Goal: Transaction & Acquisition: Purchase product/service

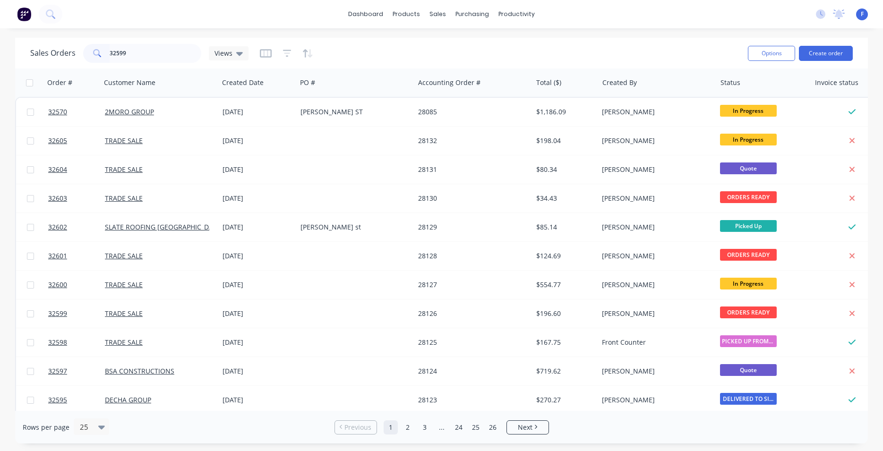
type input "32599"
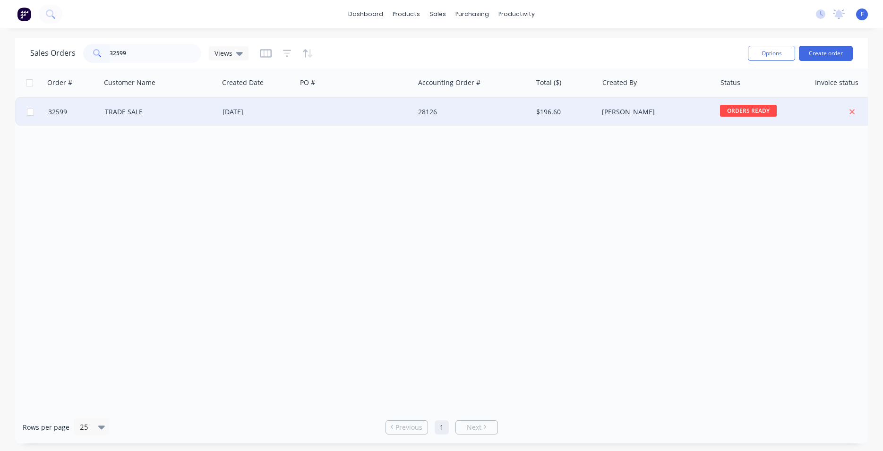
click at [431, 114] on div "28126" at bounding box center [470, 111] width 105 height 9
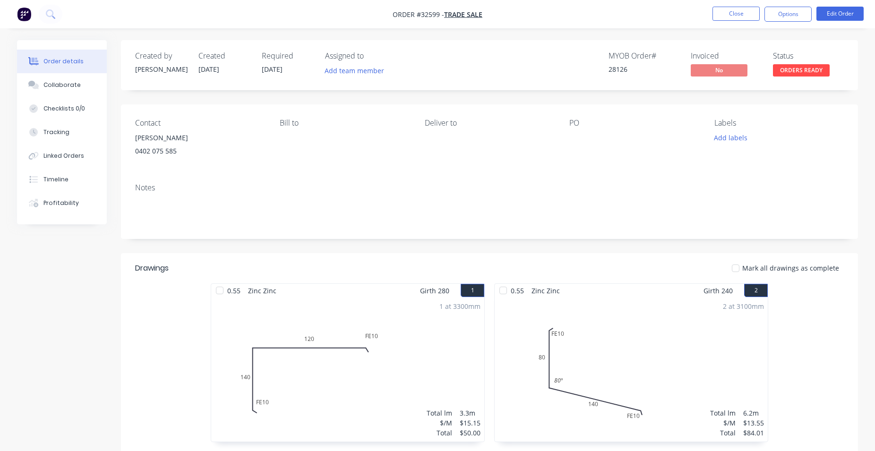
click at [794, 73] on span "ORDERS READY" at bounding box center [801, 70] width 57 height 12
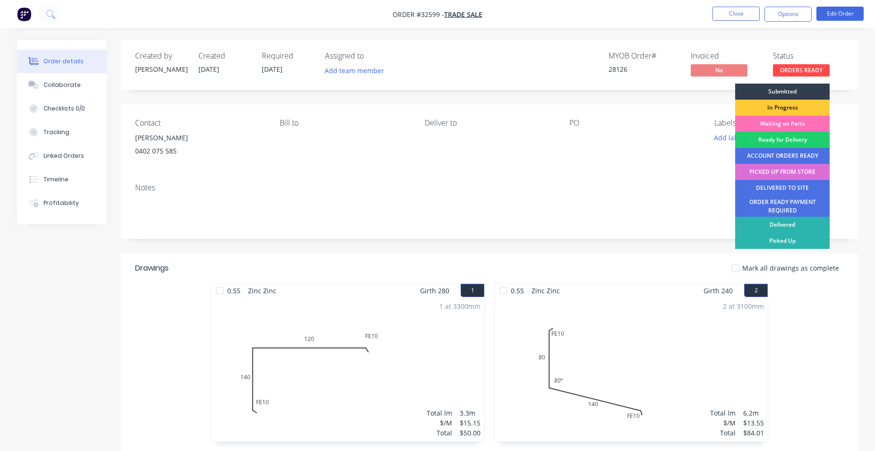
click at [783, 172] on div "PICKED UP FROM STORE" at bounding box center [782, 172] width 94 height 16
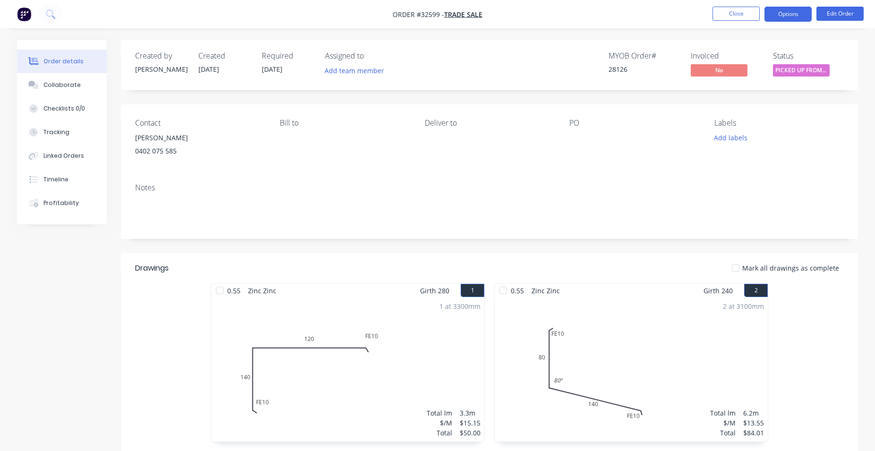
click at [794, 12] on button "Options" at bounding box center [787, 14] width 47 height 15
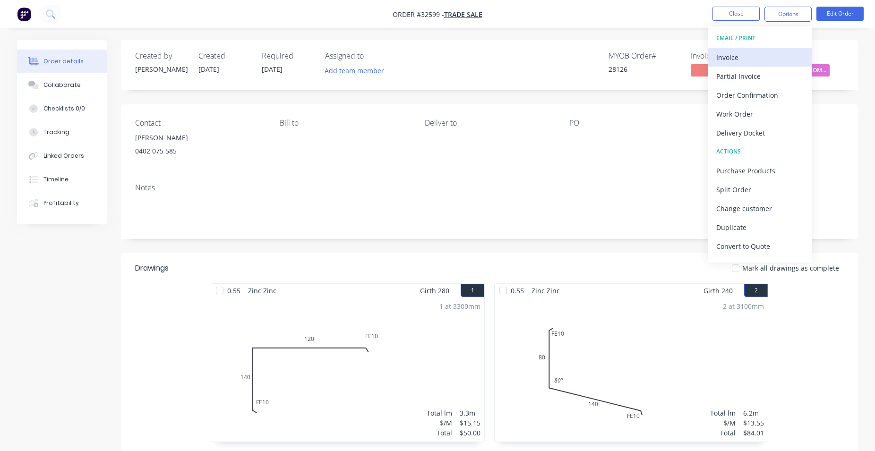
click at [738, 58] on div "Invoice" at bounding box center [759, 58] width 87 height 14
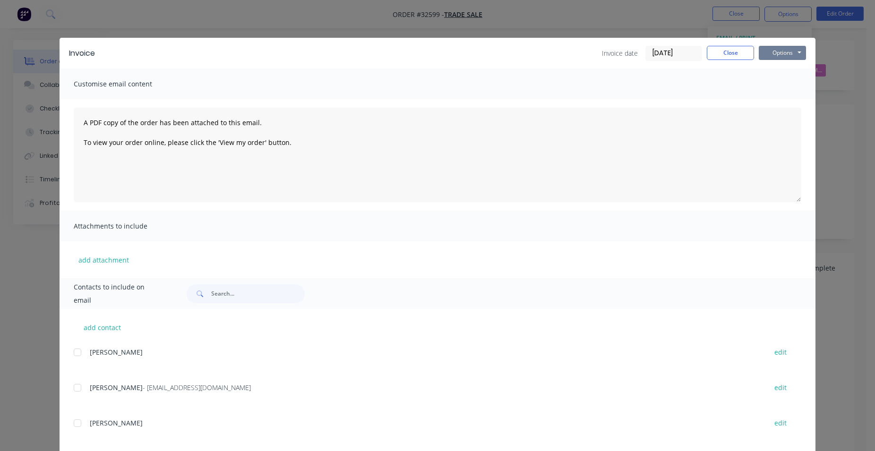
click at [779, 53] on button "Options" at bounding box center [782, 53] width 47 height 14
click at [786, 85] on button "Print" at bounding box center [789, 85] width 60 height 16
click at [712, 51] on button "Close" at bounding box center [730, 53] width 47 height 14
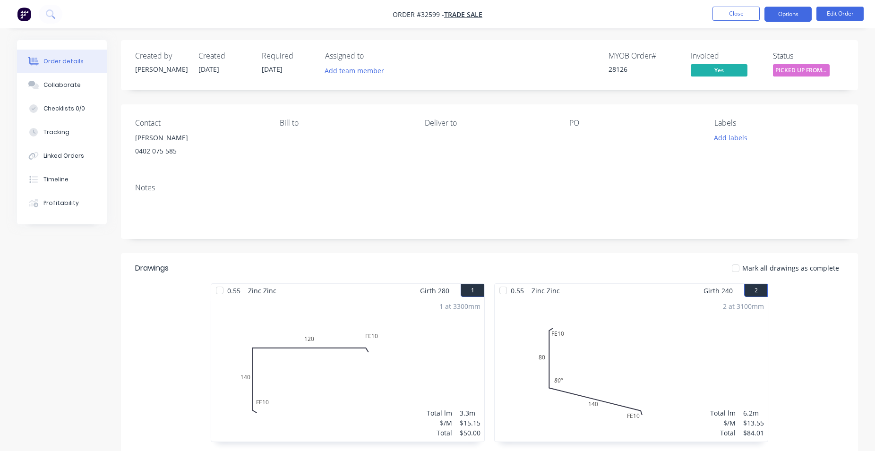
click at [776, 15] on button "Options" at bounding box center [787, 14] width 47 height 15
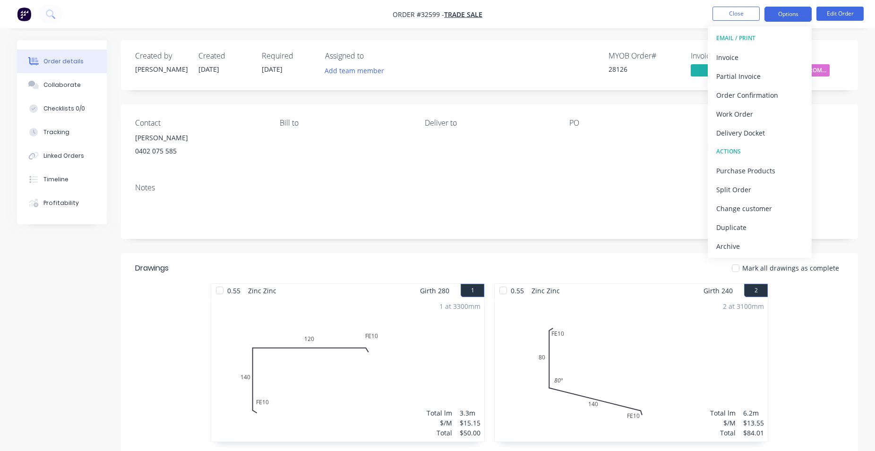
click at [776, 15] on button "Options" at bounding box center [787, 14] width 47 height 15
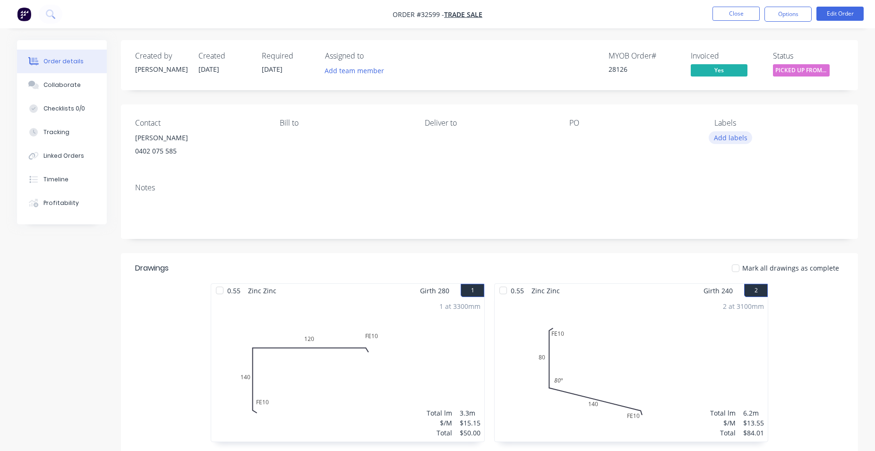
click at [739, 137] on button "Add labels" at bounding box center [730, 137] width 43 height 13
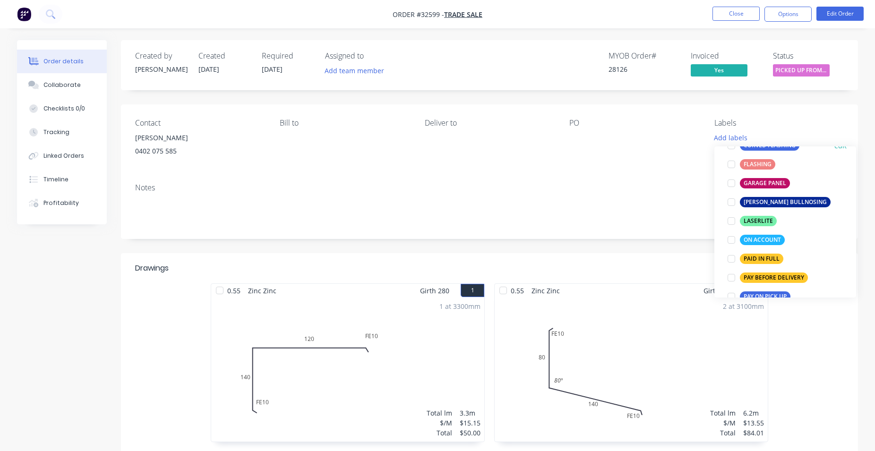
scroll to position [215, 0]
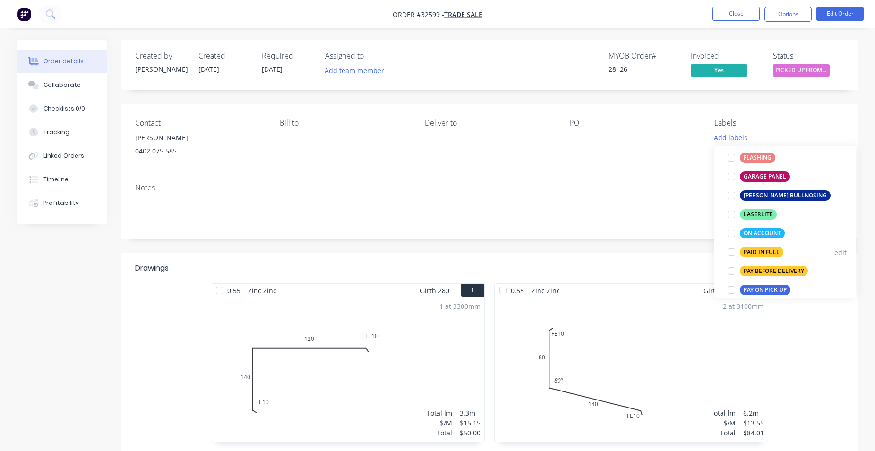
click at [766, 249] on div "PAID IN FULL" at bounding box center [761, 252] width 43 height 10
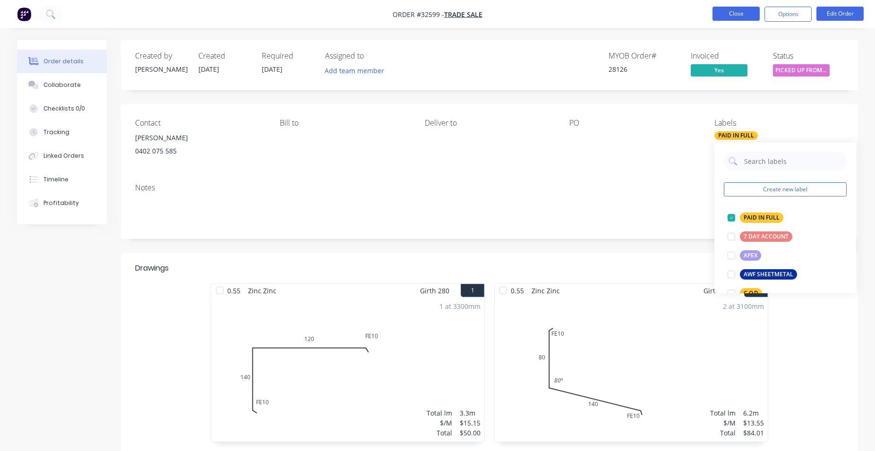
click at [726, 11] on button "Close" at bounding box center [735, 14] width 47 height 14
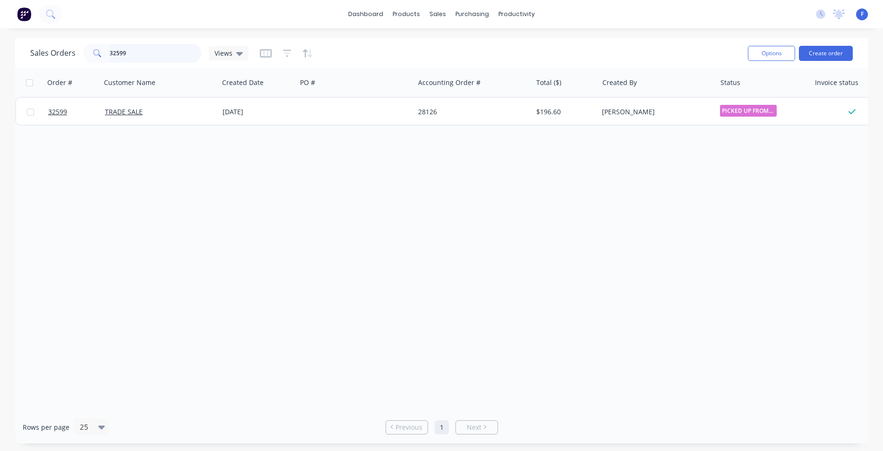
click at [161, 49] on input "32599" at bounding box center [156, 53] width 92 height 19
type input "3"
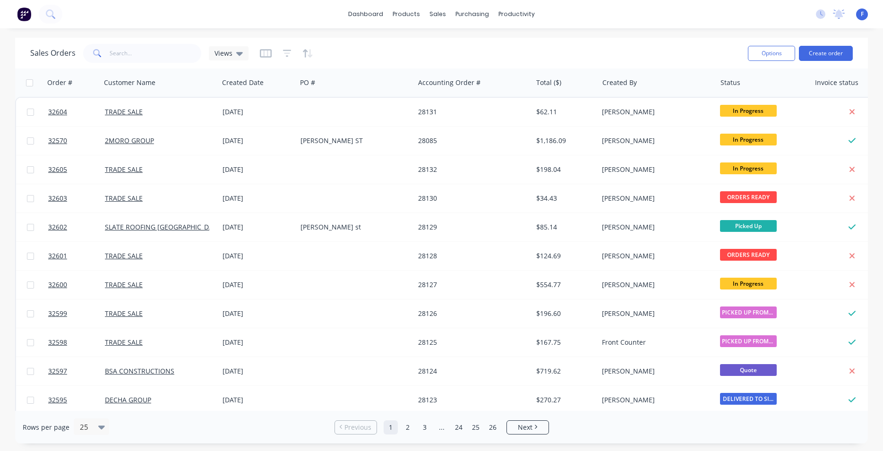
click at [22, 14] on img at bounding box center [24, 14] width 14 height 14
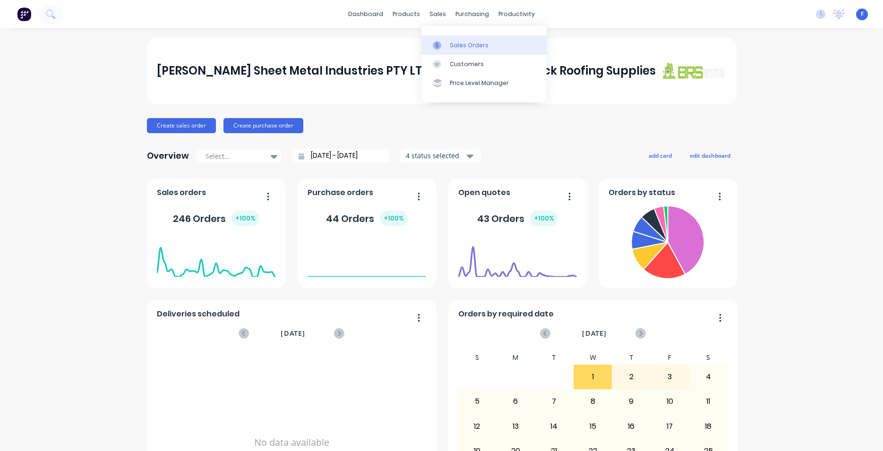
click at [459, 49] on div "Sales Orders" at bounding box center [469, 45] width 39 height 9
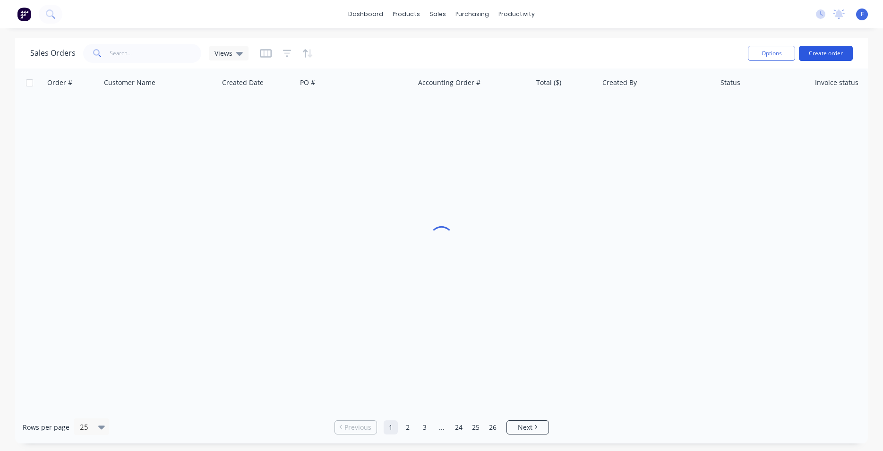
click at [835, 55] on button "Create order" at bounding box center [826, 53] width 54 height 15
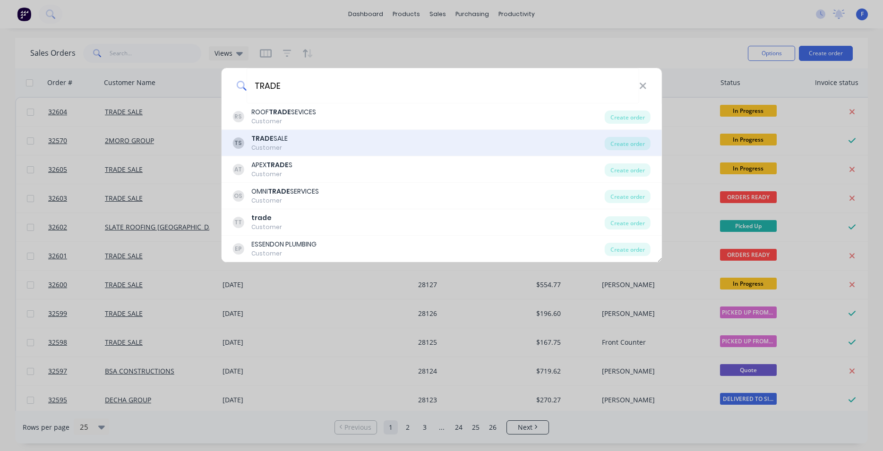
type input "TRADE"
click at [329, 141] on div "TS TRADE SALE Customer" at bounding box center [418, 143] width 372 height 18
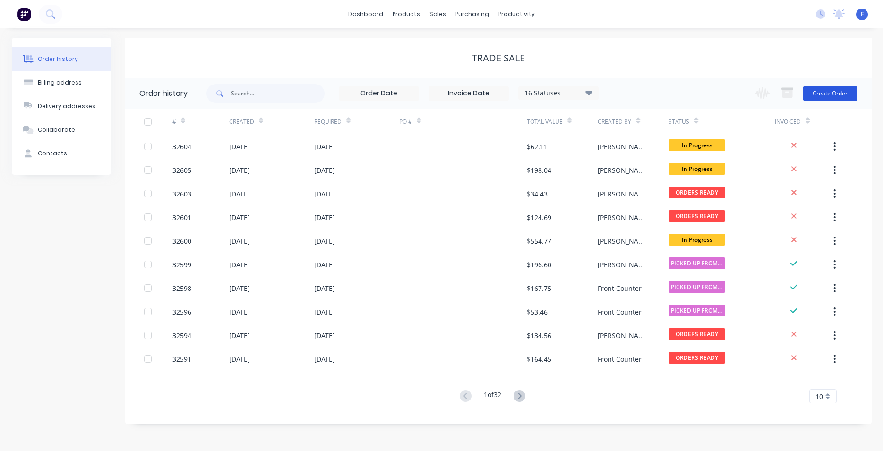
click at [824, 94] on button "Create Order" at bounding box center [830, 93] width 55 height 15
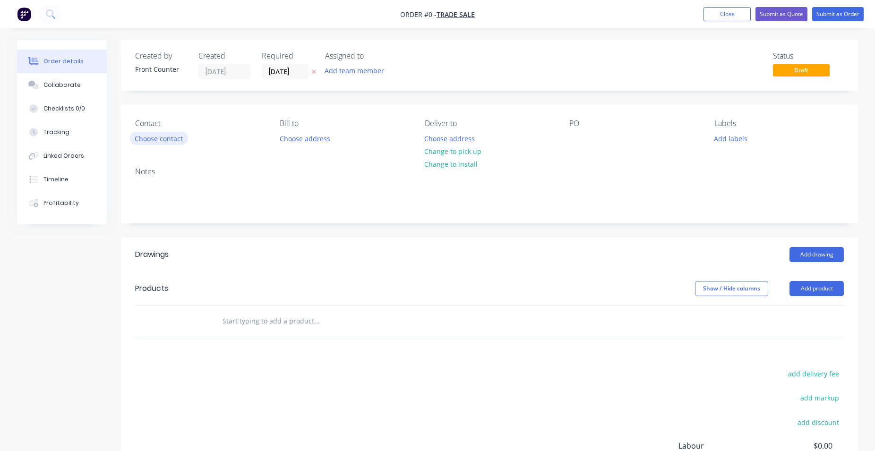
click at [171, 144] on button "Choose contact" at bounding box center [159, 138] width 58 height 13
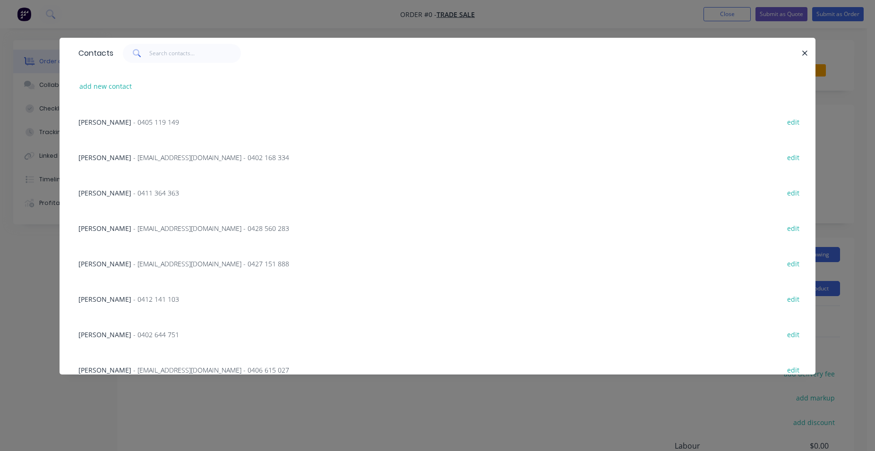
click at [803, 54] on icon "button" at bounding box center [805, 53] width 6 height 9
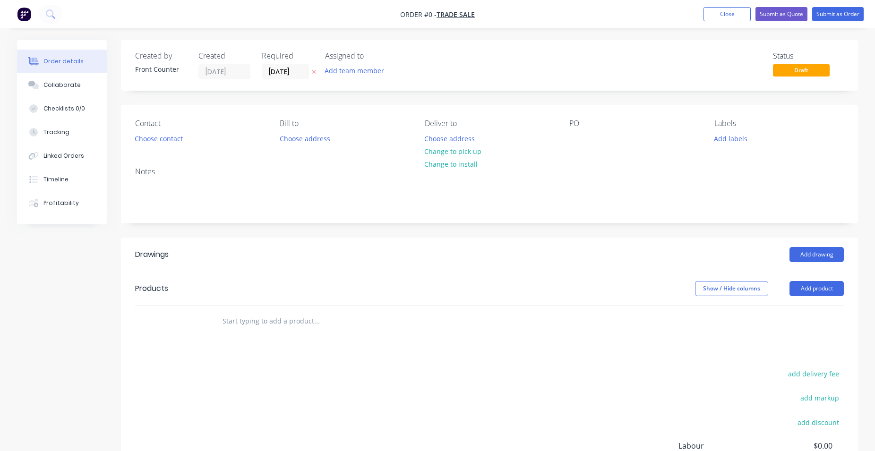
click at [253, 329] on input "text" at bounding box center [316, 321] width 189 height 19
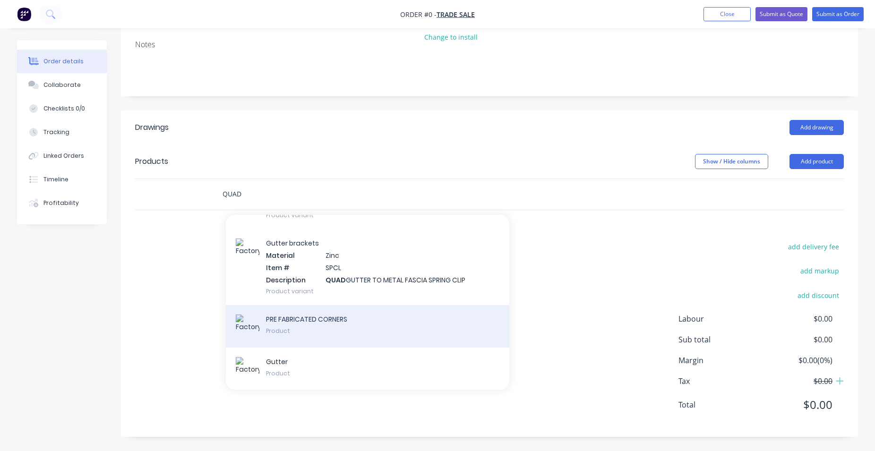
scroll to position [1885, 0]
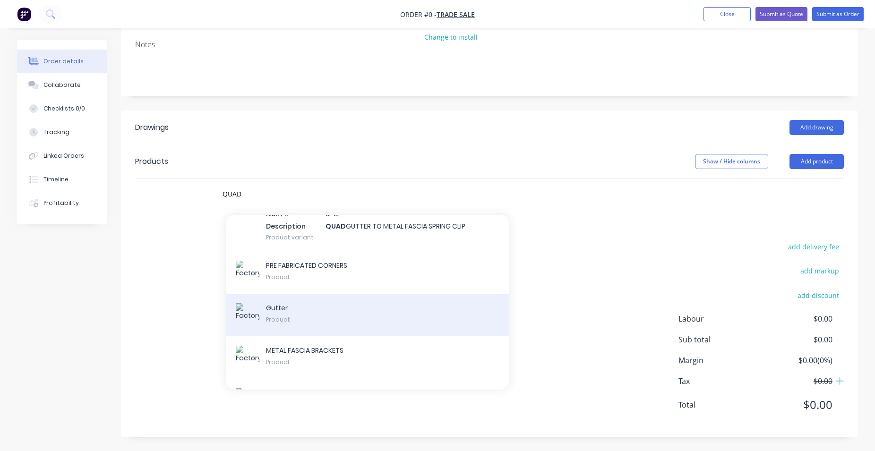
click at [321, 320] on div "Gutter Product" at bounding box center [367, 315] width 283 height 43
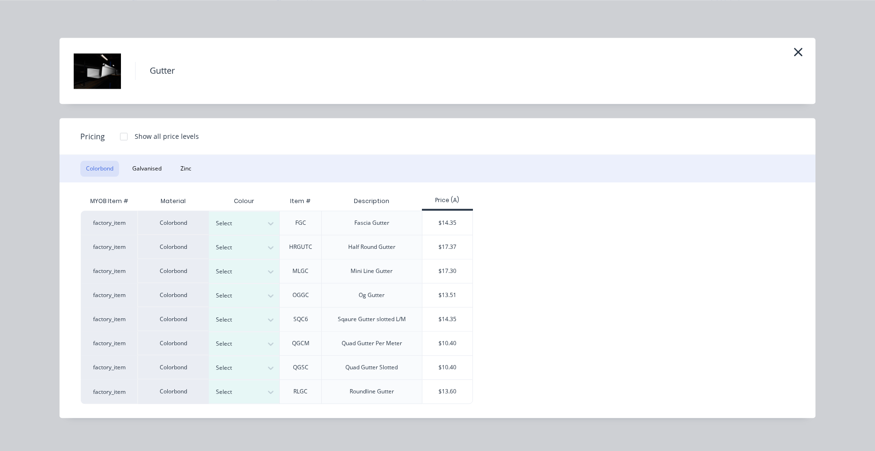
scroll to position [141, 0]
click at [799, 48] on icon "button" at bounding box center [798, 51] width 10 height 13
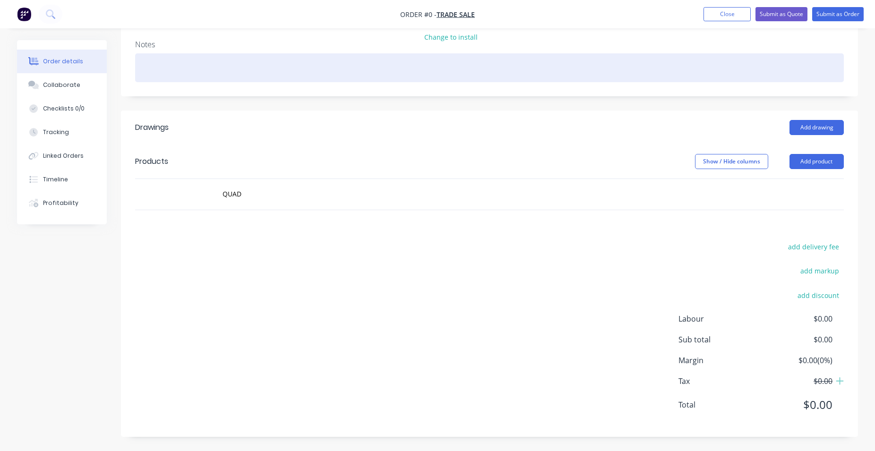
scroll to position [127, 0]
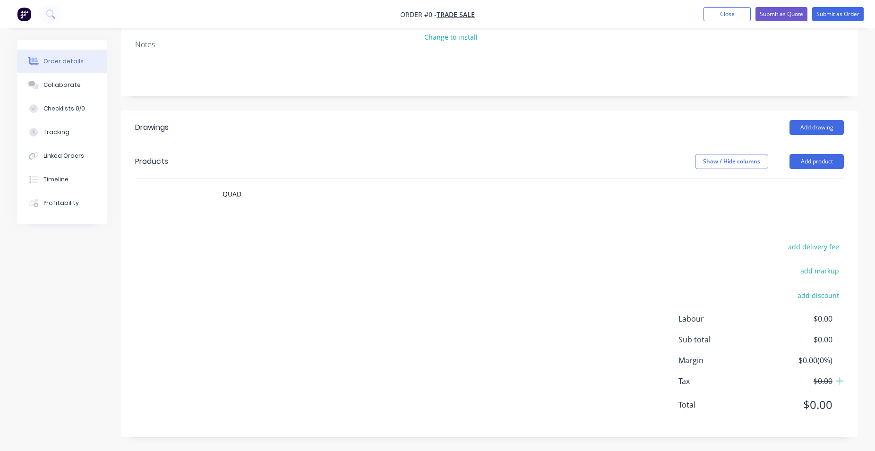
click at [257, 204] on div "QUAD" at bounding box center [381, 194] width 340 height 31
click at [252, 201] on input "QUAD" at bounding box center [316, 194] width 189 height 19
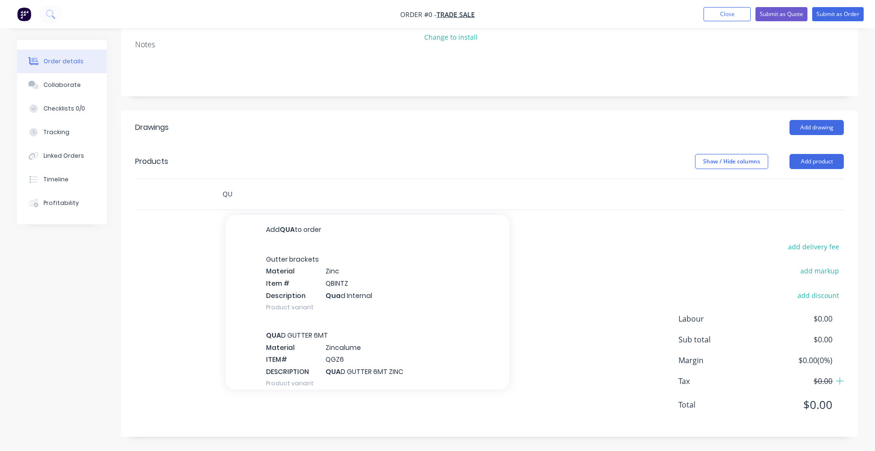
type input "Q"
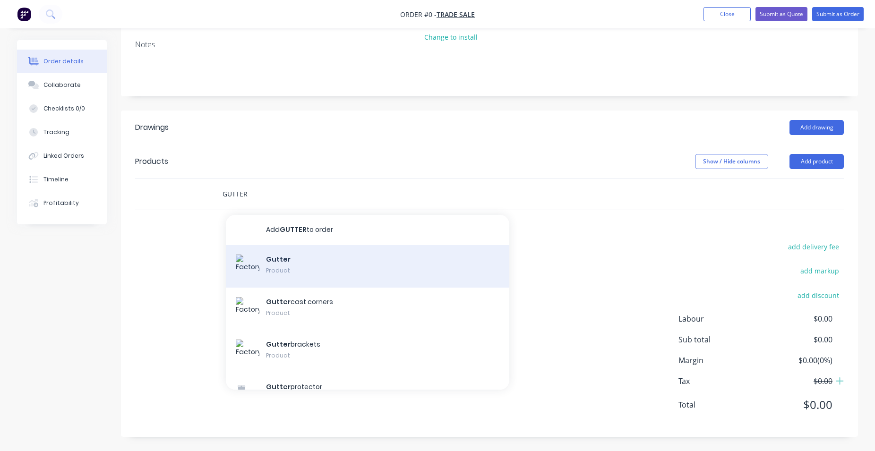
type input "GUTTER"
click at [313, 274] on div "Gutter Product" at bounding box center [367, 266] width 283 height 43
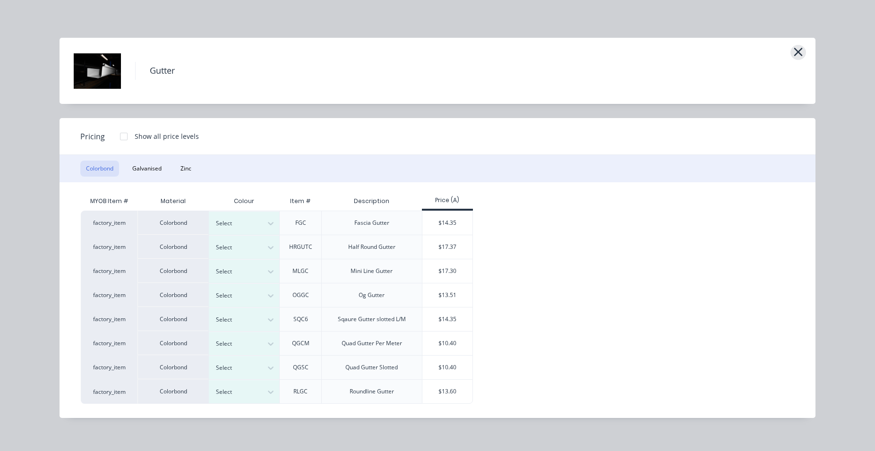
click at [802, 57] on icon "button" at bounding box center [798, 51] width 10 height 13
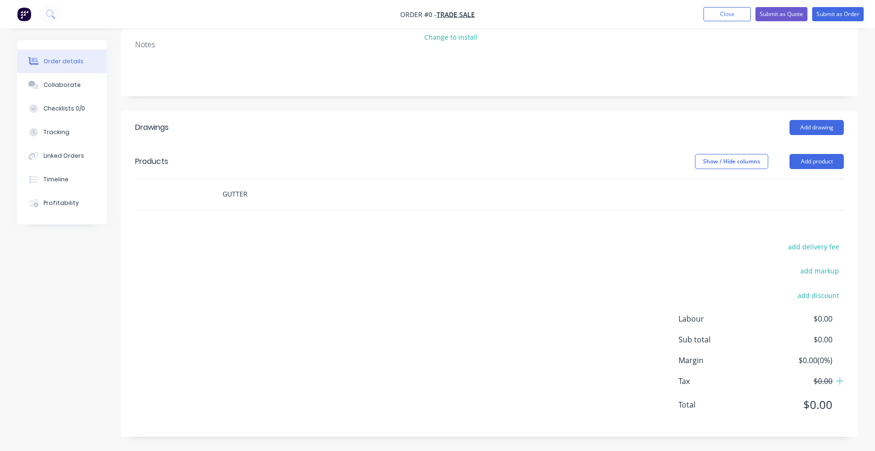
click at [264, 192] on input "GUTTER" at bounding box center [316, 194] width 189 height 19
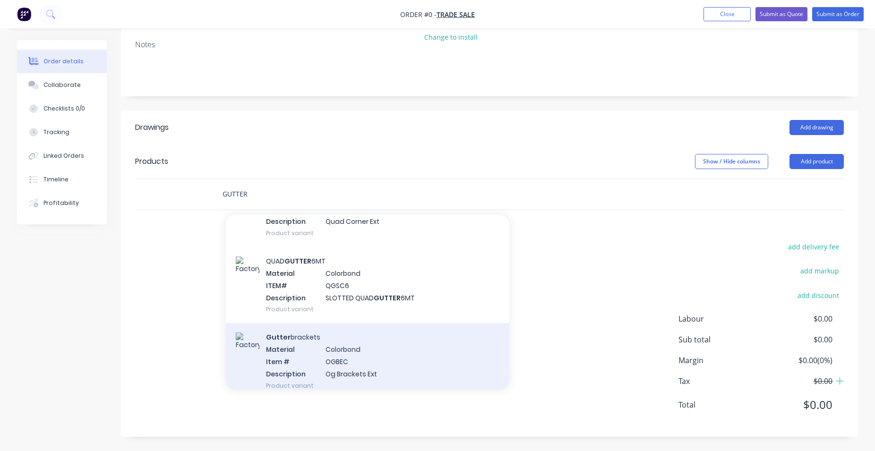
scroll to position [1080, 0]
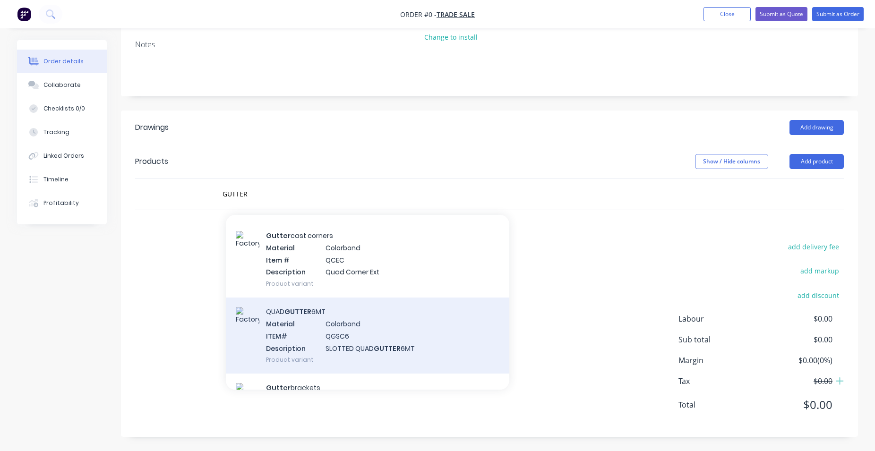
click at [401, 342] on div "QUAD GUTTER 6MT Material Colorbond ITEM# QGSC6 Description SLOTTED QUAD GUTTER …" at bounding box center [367, 336] width 283 height 76
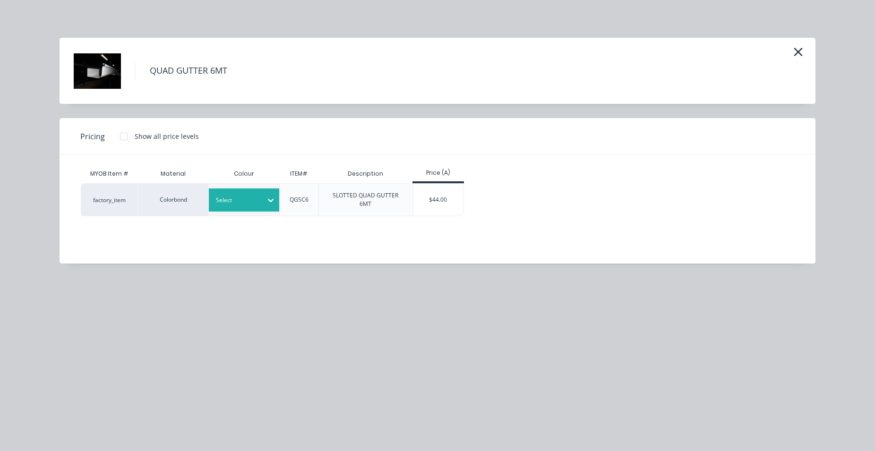
click at [270, 199] on icon at bounding box center [270, 200] width 9 height 9
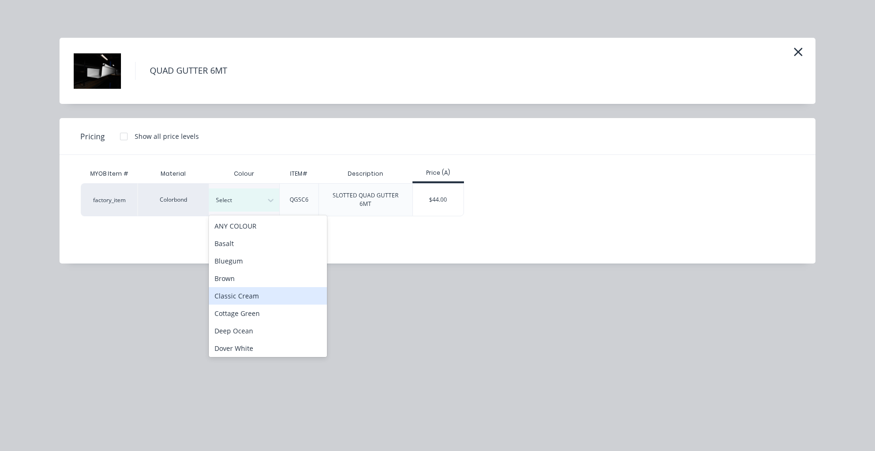
scroll to position [215, 0]
click at [279, 290] on div "Pale Eucalypt" at bounding box center [268, 290] width 118 height 17
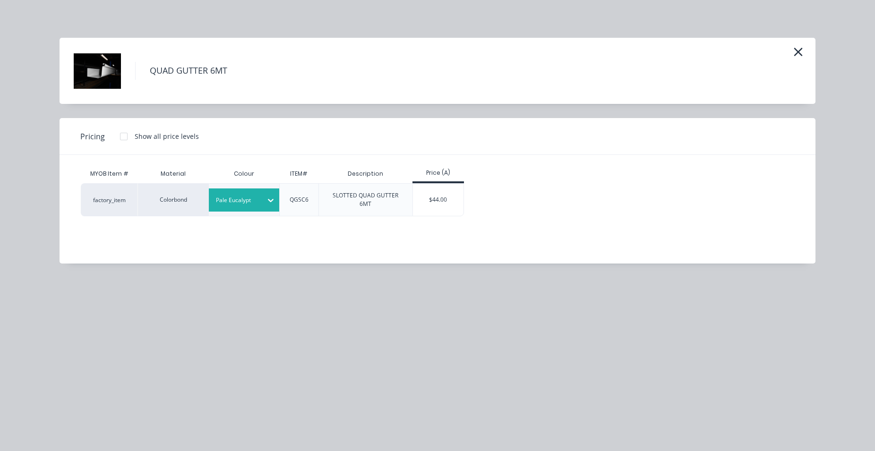
drag, startPoint x: 454, startPoint y: 204, endPoint x: 441, endPoint y: 209, distance: 14.0
click at [453, 205] on div "$44.00" at bounding box center [438, 200] width 51 height 32
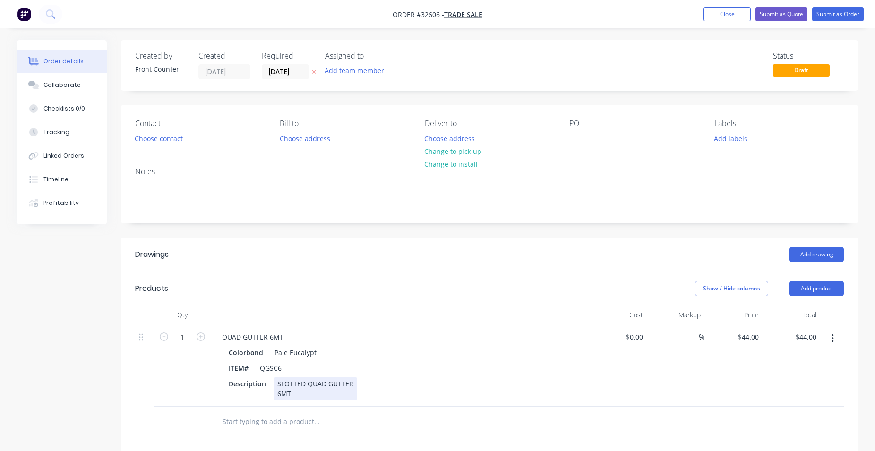
click at [305, 385] on div "SLOTTED QUAD GUTTER 6MT" at bounding box center [315, 389] width 84 height 24
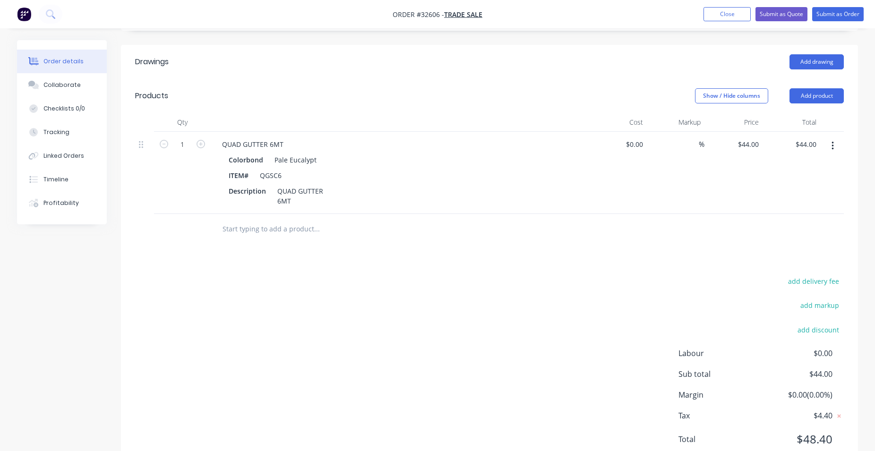
click at [256, 228] on input "text" at bounding box center [316, 229] width 189 height 19
click at [196, 145] on icon "button" at bounding box center [200, 144] width 9 height 9
type input "2"
type input "$88.00"
click at [241, 231] on input "text" at bounding box center [316, 229] width 189 height 19
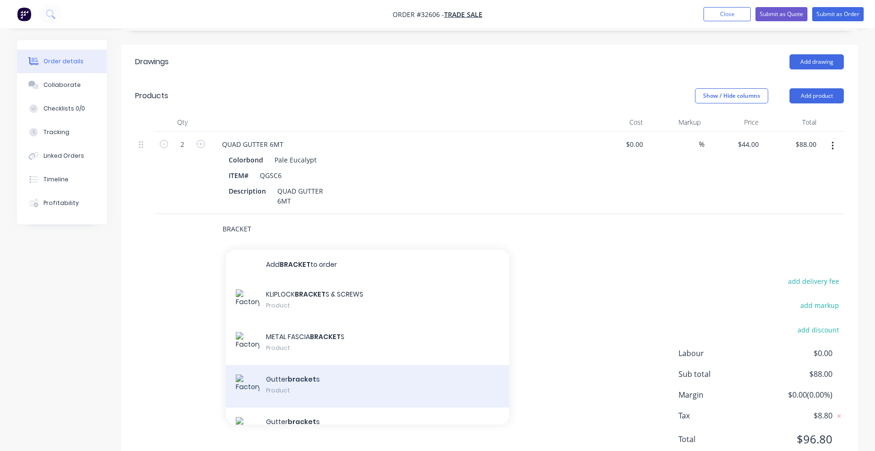
type input "BRACKET"
click at [324, 387] on div "Gutter bracket s Product" at bounding box center [367, 386] width 283 height 43
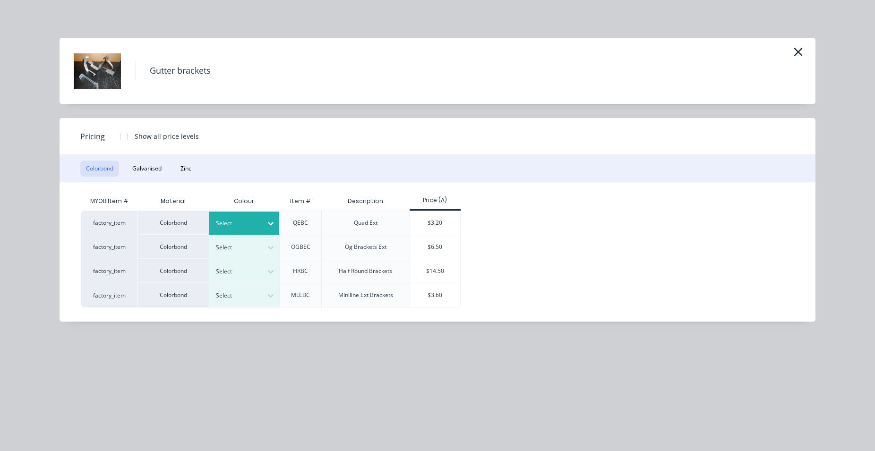
click at [275, 225] on icon at bounding box center [270, 223] width 9 height 9
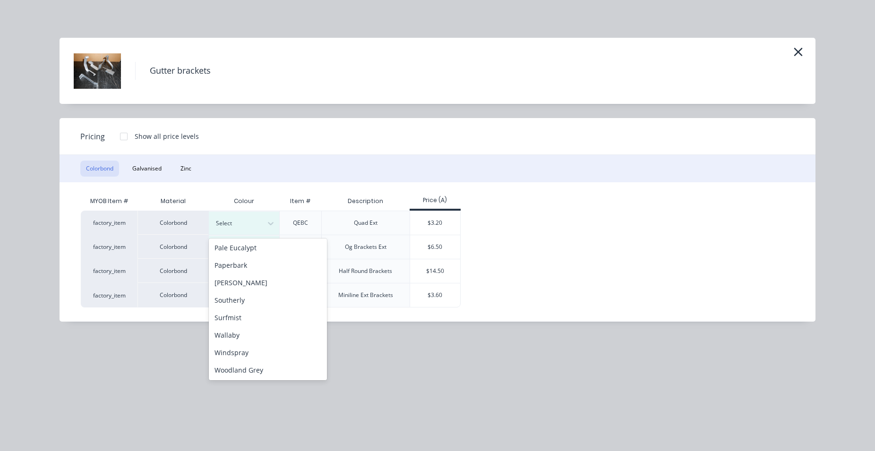
scroll to position [282, 0]
click at [278, 249] on div "Pale Eucalypt" at bounding box center [268, 247] width 118 height 17
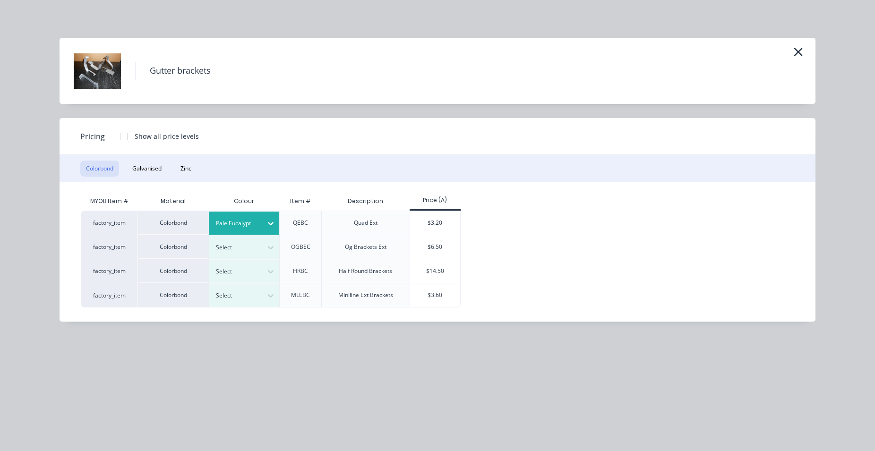
click at [453, 227] on div "$3.20" at bounding box center [435, 223] width 51 height 24
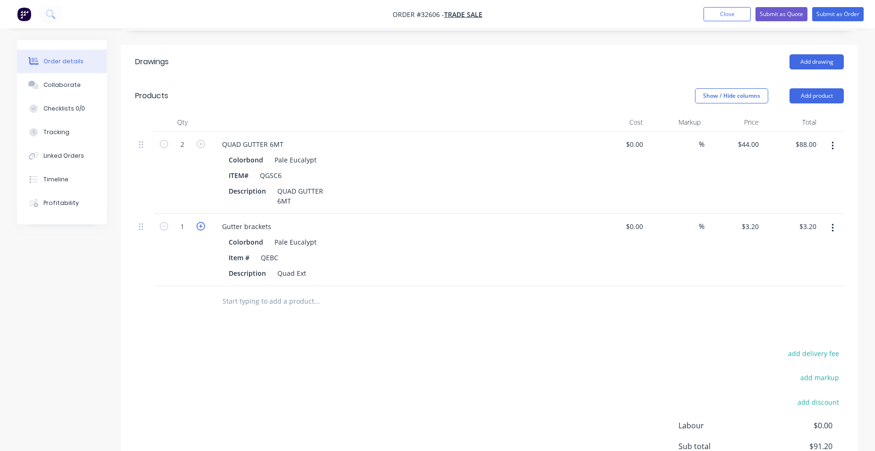
click at [199, 227] on icon "button" at bounding box center [200, 226] width 9 height 9
type input "2"
type input "$6.40"
click at [199, 227] on icon "button" at bounding box center [200, 226] width 9 height 9
type input "3"
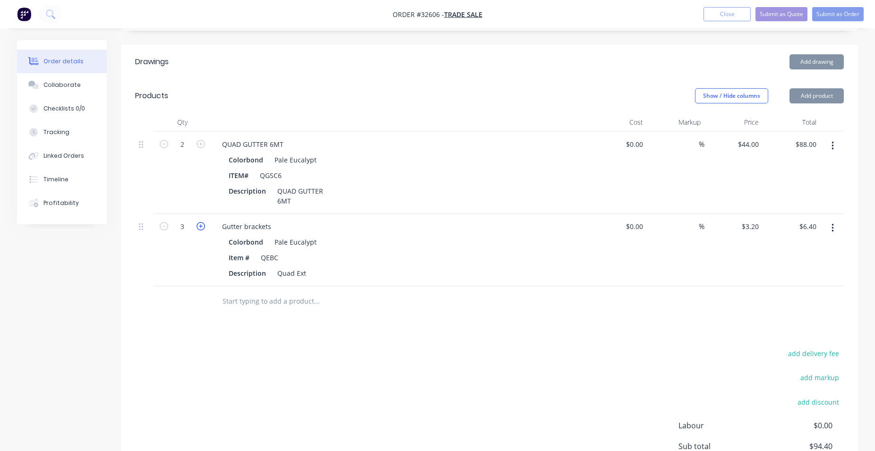
type input "$9.60"
click at [199, 227] on icon "button" at bounding box center [200, 226] width 9 height 9
type input "4"
type input "$12.80"
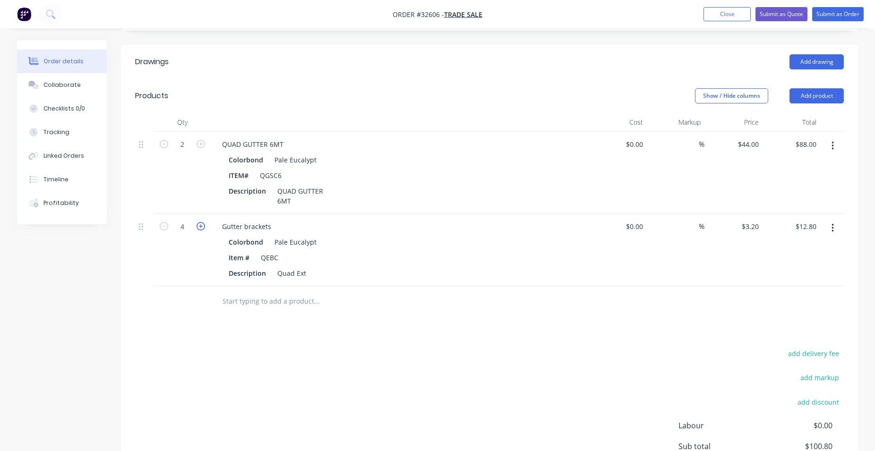
click at [199, 227] on icon "button" at bounding box center [200, 226] width 9 height 9
type input "5"
type input "$16.00"
click at [199, 227] on icon "button" at bounding box center [200, 226] width 9 height 9
type input "6"
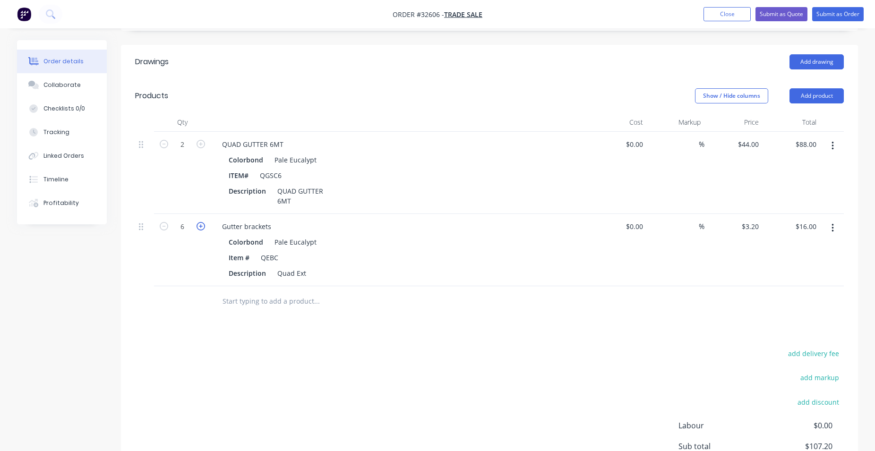
type input "$19.20"
click at [199, 227] on icon "button" at bounding box center [200, 226] width 9 height 9
type input "7"
type input "$22.40"
click at [164, 227] on icon "button" at bounding box center [164, 226] width 9 height 9
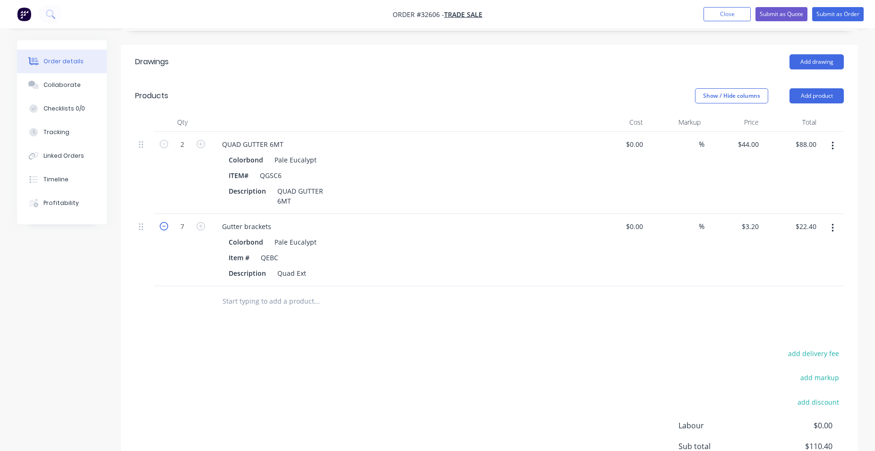
type input "6"
type input "$19.20"
click at [164, 227] on icon "button" at bounding box center [164, 226] width 9 height 9
type input "5"
type input "$16.00"
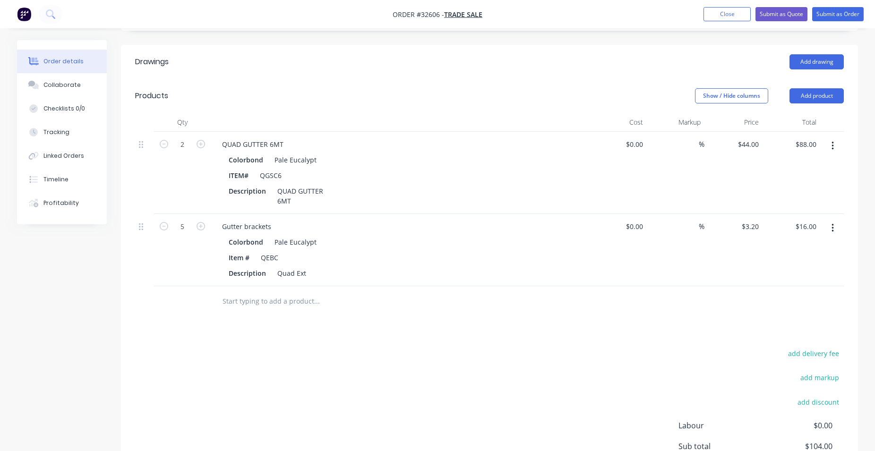
click at [253, 303] on input "text" at bounding box center [316, 301] width 189 height 19
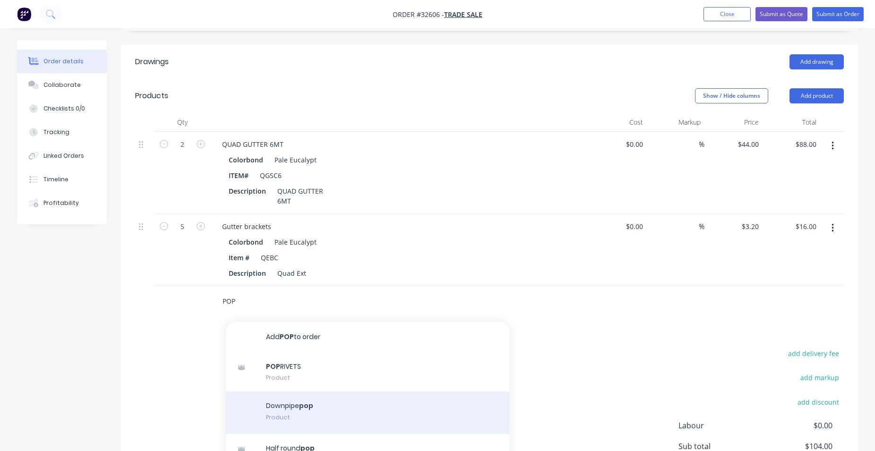
type input "POP"
click at [382, 415] on div "Downpipe pop Product" at bounding box center [367, 413] width 283 height 43
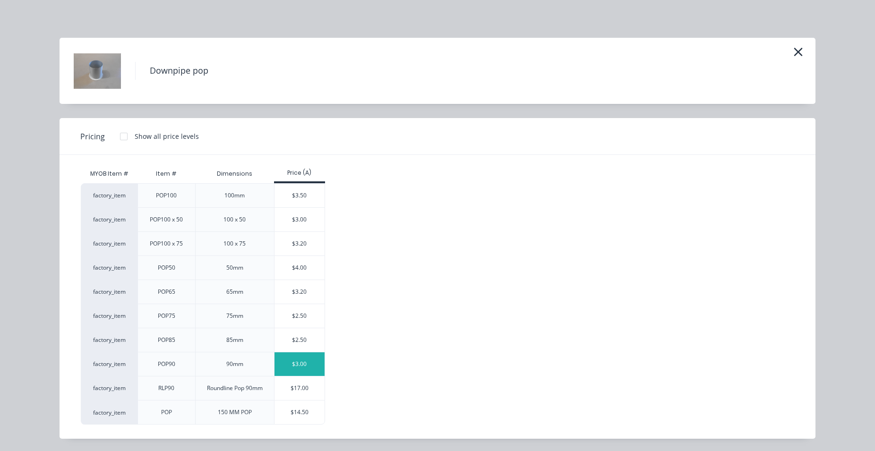
click at [296, 363] on div "$3.00" at bounding box center [299, 364] width 51 height 24
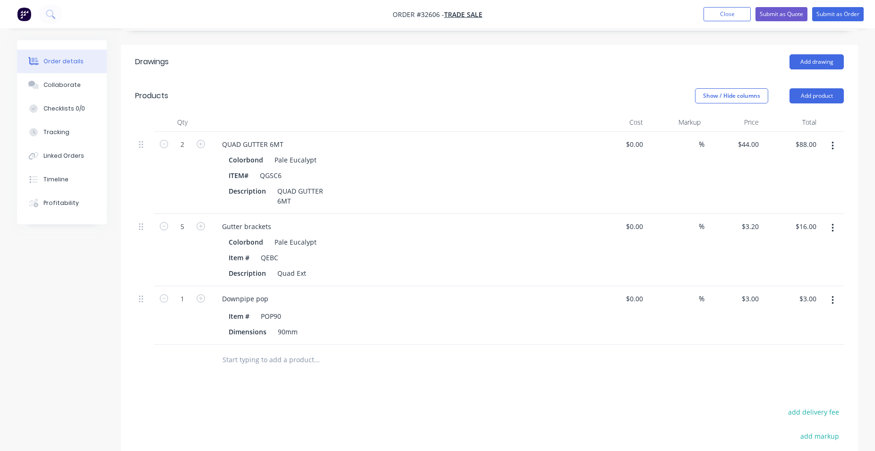
drag, startPoint x: 204, startPoint y: 300, endPoint x: 205, endPoint y: 368, distance: 68.5
click at [203, 300] on icon "button" at bounding box center [200, 298] width 9 height 9
type input "2"
type input "$6.00"
click at [273, 362] on input "text" at bounding box center [316, 359] width 189 height 19
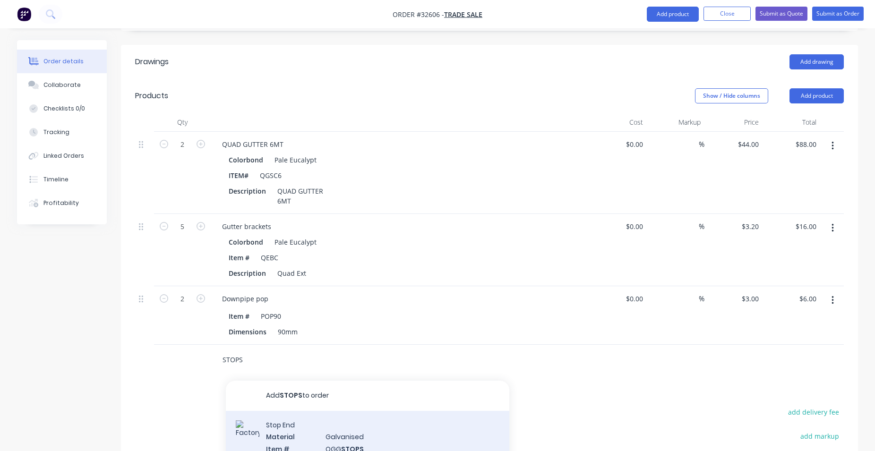
scroll to position [358, 0]
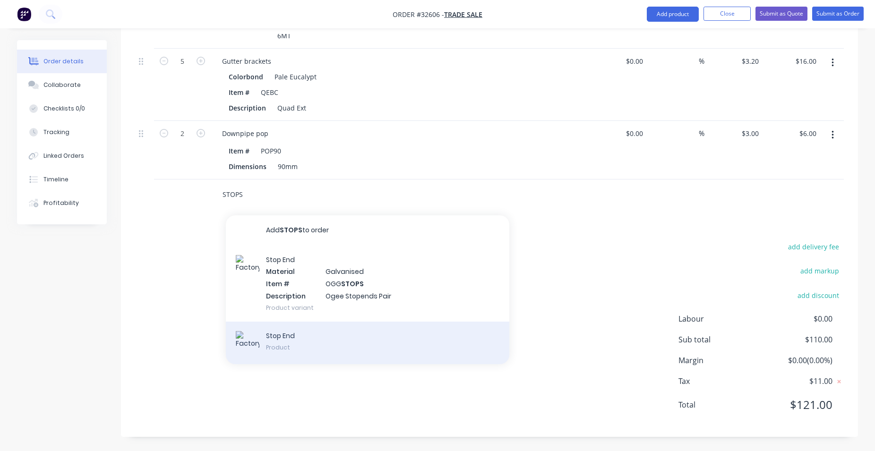
type input "STOPS"
click at [335, 341] on div "Stop End Product" at bounding box center [367, 343] width 283 height 43
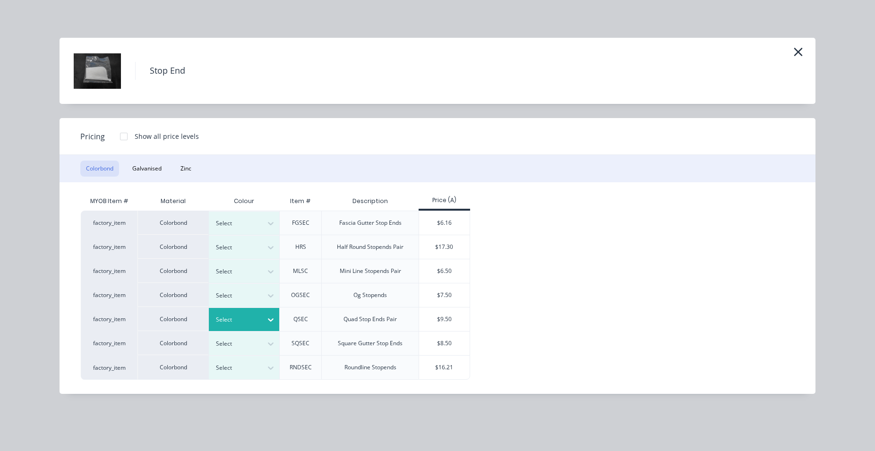
click at [267, 321] on icon at bounding box center [270, 319] width 9 height 9
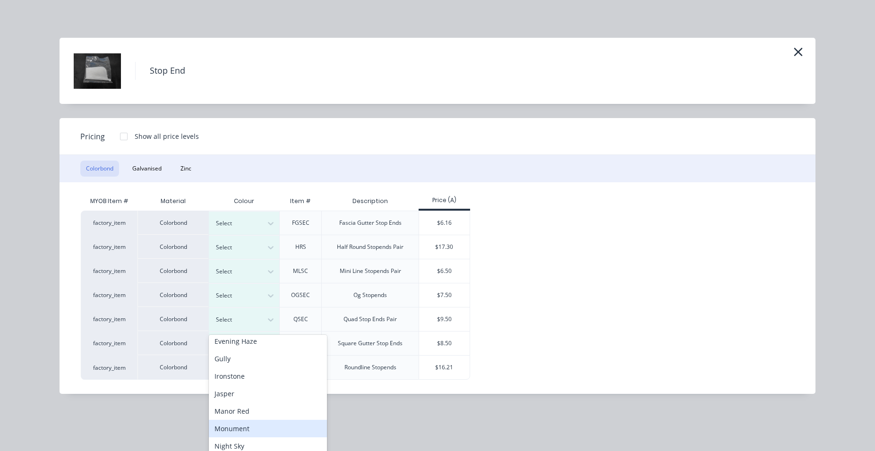
scroll to position [269, 0]
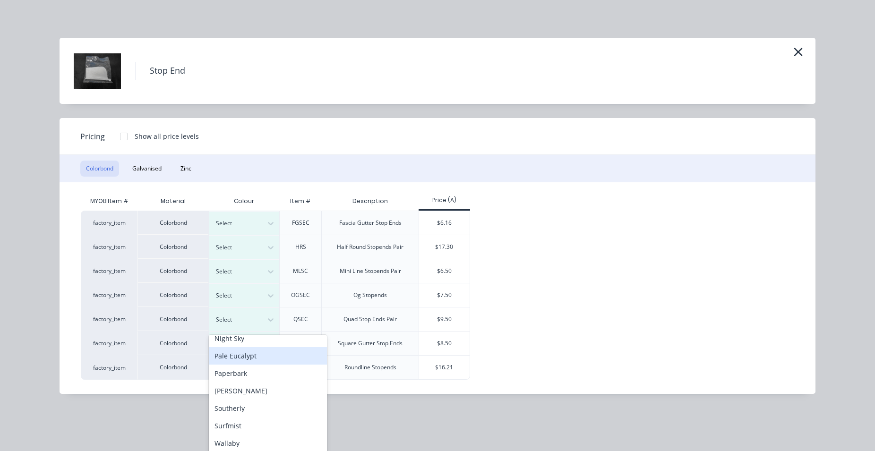
click at [259, 353] on div "Pale Eucalypt" at bounding box center [268, 355] width 118 height 17
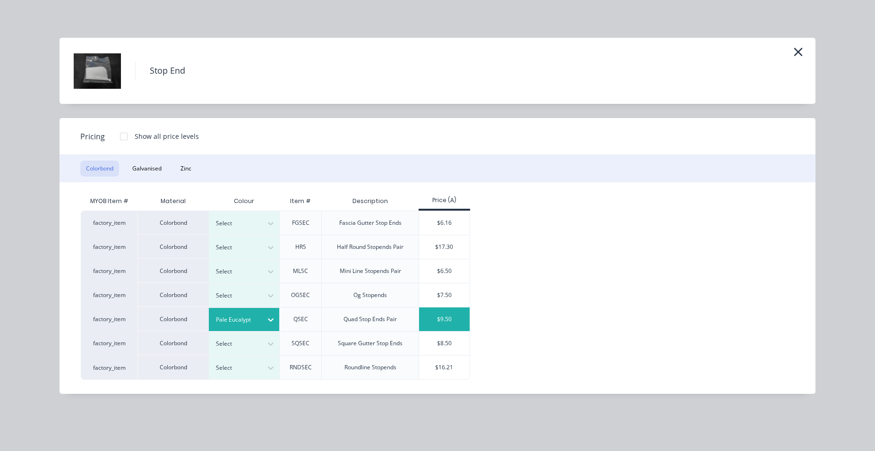
click at [456, 318] on div "$9.50" at bounding box center [444, 319] width 51 height 24
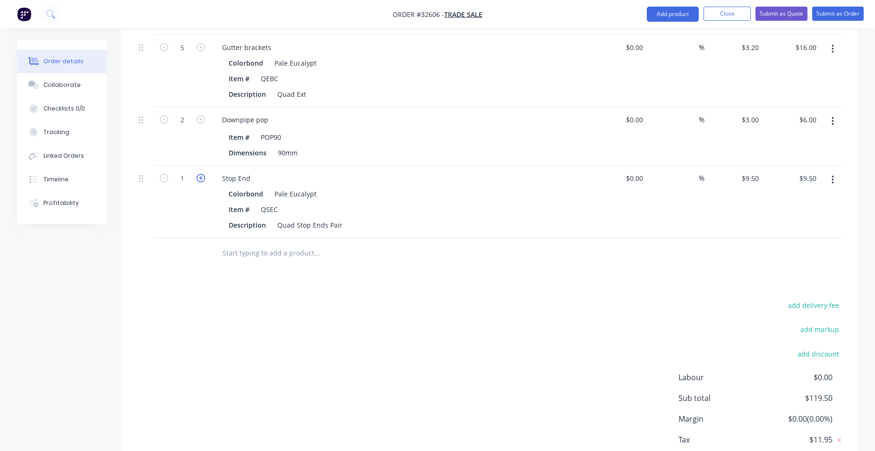
click at [203, 178] on icon "button" at bounding box center [200, 178] width 9 height 9
type input "2"
type input "$19.00"
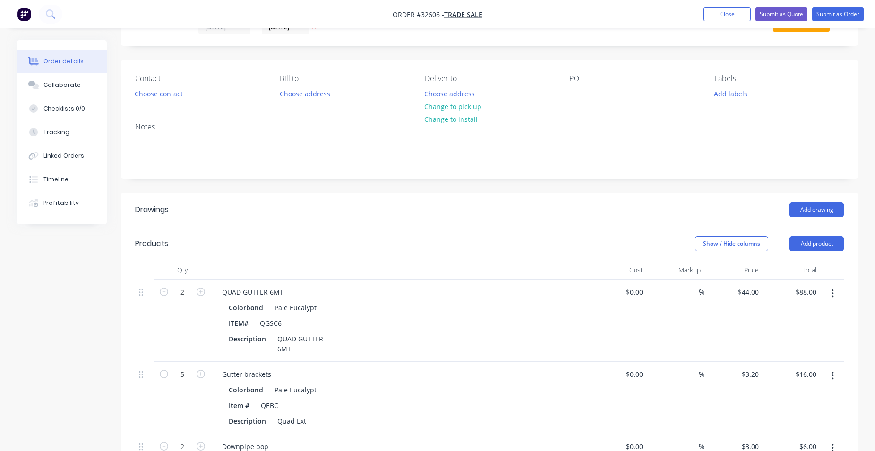
scroll to position [0, 0]
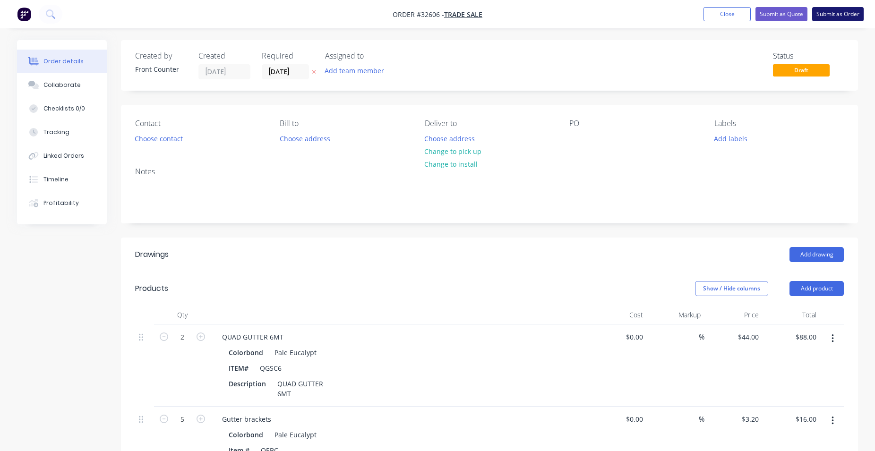
click at [841, 17] on button "Submit as Order" at bounding box center [837, 14] width 51 height 14
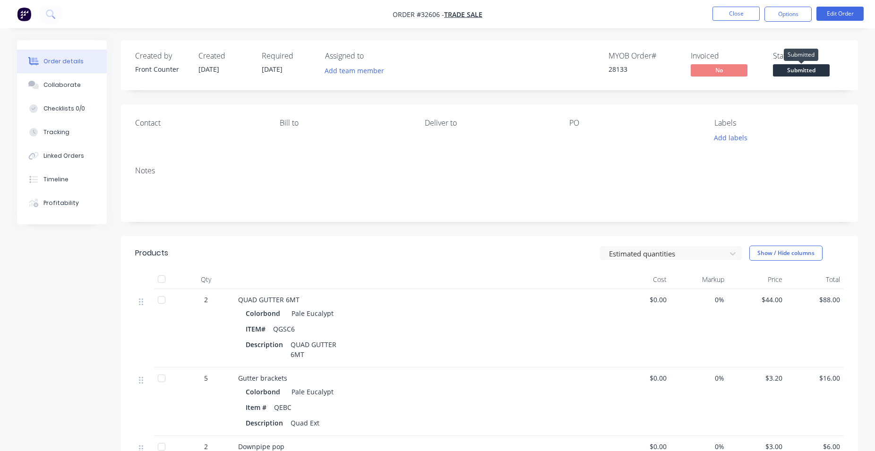
click at [796, 75] on span "Submitted" at bounding box center [801, 70] width 57 height 12
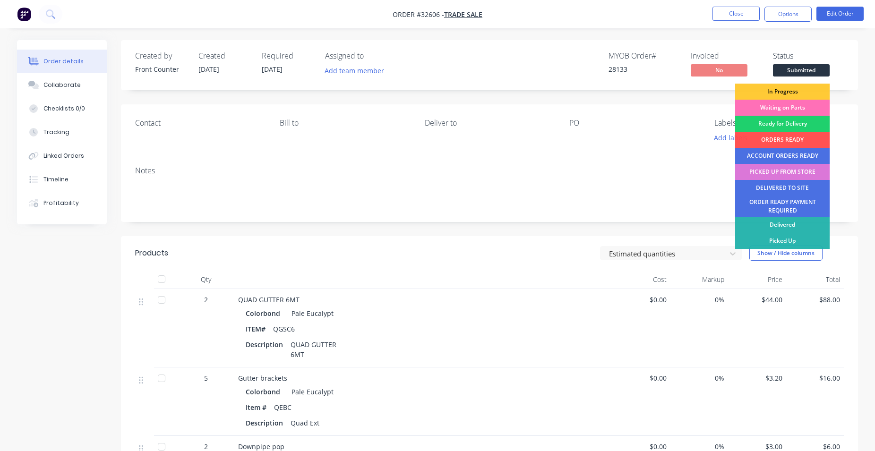
click at [781, 171] on div "PICKED UP FROM STORE" at bounding box center [782, 172] width 94 height 16
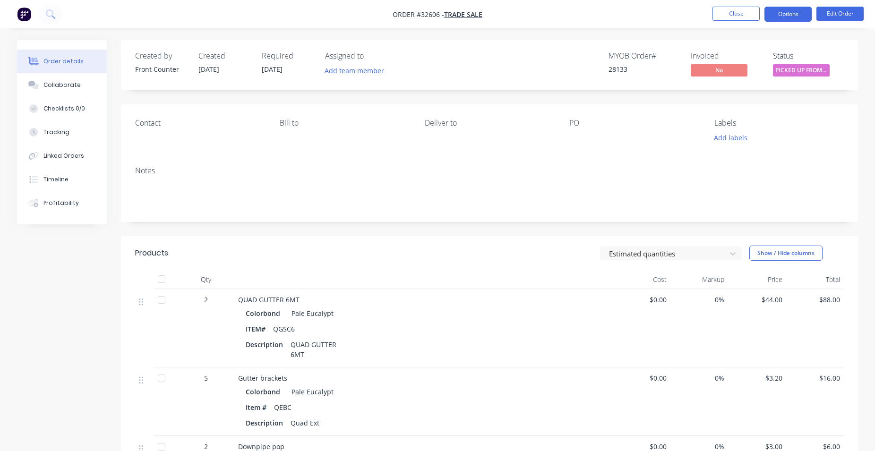
click at [786, 14] on button "Options" at bounding box center [787, 14] width 47 height 15
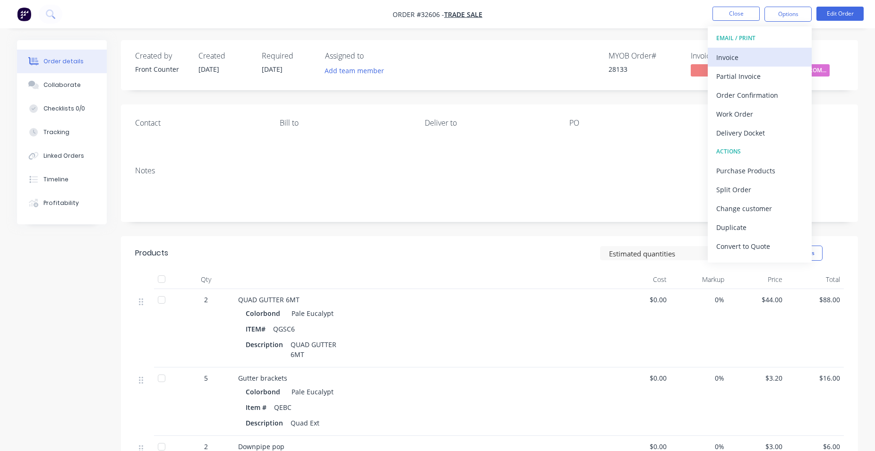
click at [773, 60] on div "Invoice" at bounding box center [759, 58] width 87 height 14
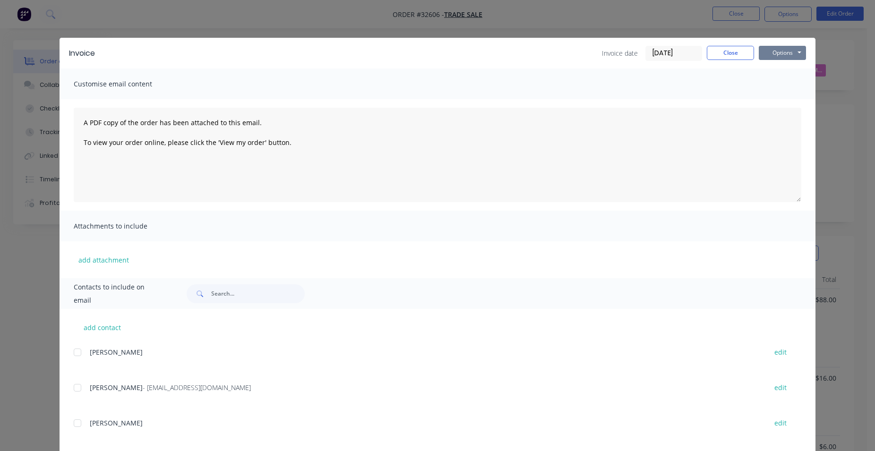
click at [791, 57] on button "Options" at bounding box center [782, 53] width 47 height 14
click at [794, 85] on button "Print" at bounding box center [789, 85] width 60 height 16
